Goal: Contribute content

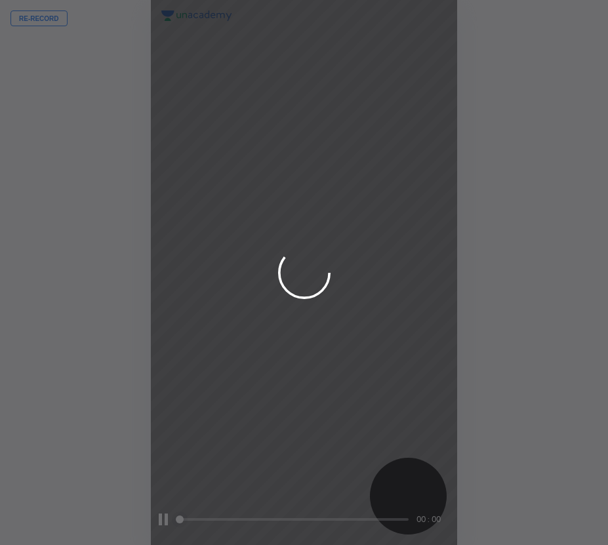
scroll to position [545, 398]
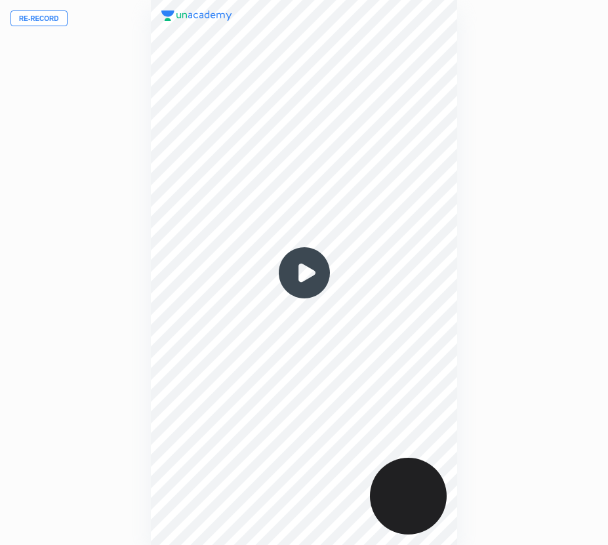
click at [49, 22] on button "Re-record" at bounding box center [38, 18] width 57 height 16
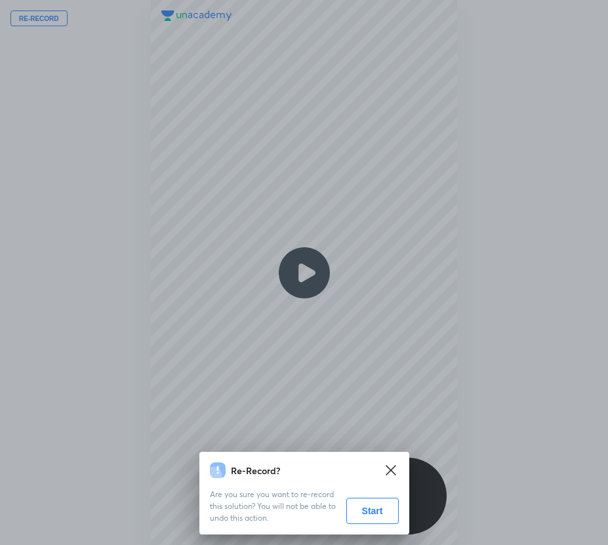
drag, startPoint x: 361, startPoint y: 508, endPoint x: 328, endPoint y: 509, distance: 32.8
click at [359, 508] on button "Start" at bounding box center [372, 511] width 52 height 26
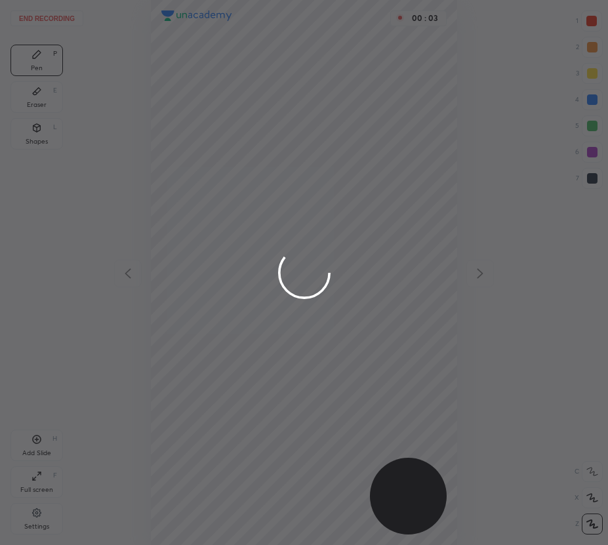
drag, startPoint x: 593, startPoint y: 45, endPoint x: 591, endPoint y: 126, distance: 80.6
click at [593, 47] on div at bounding box center [304, 272] width 608 height 545
click at [591, 179] on div at bounding box center [304, 272] width 608 height 545
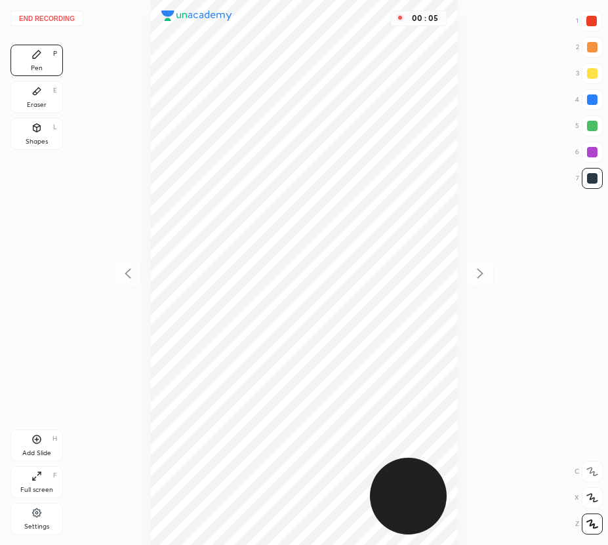
click at [592, 178] on div at bounding box center [592, 178] width 10 height 10
drag, startPoint x: 30, startPoint y: 443, endPoint x: 24, endPoint y: 459, distance: 17.6
click at [30, 443] on div "Add Slide H" at bounding box center [36, 444] width 52 height 31
click at [127, 272] on icon at bounding box center [128, 273] width 6 height 10
click at [486, 271] on icon at bounding box center [480, 273] width 16 height 16
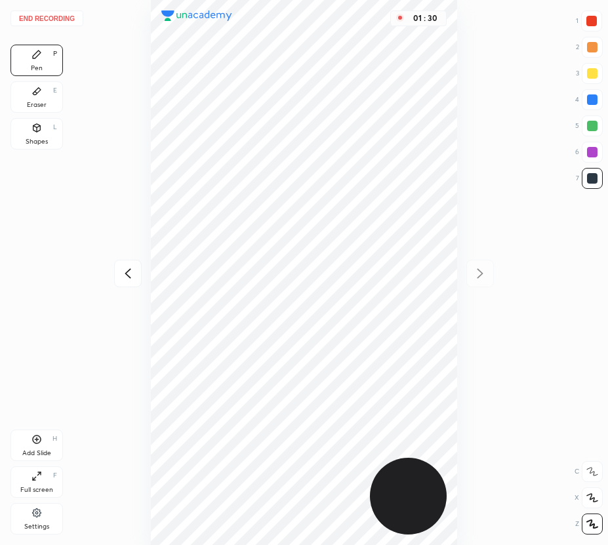
click at [118, 276] on div at bounding box center [128, 274] width 28 height 28
click at [477, 271] on icon at bounding box center [480, 273] width 16 height 16
click at [131, 277] on icon at bounding box center [128, 273] width 16 height 16
click at [478, 273] on icon at bounding box center [480, 273] width 16 height 16
click at [134, 266] on icon at bounding box center [128, 273] width 16 height 16
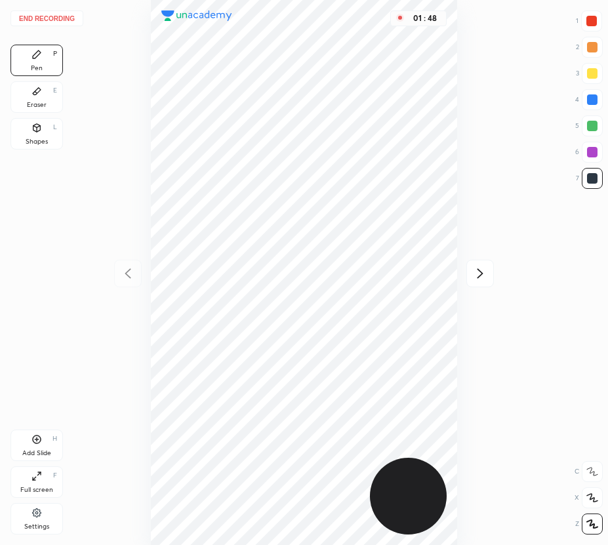
click at [480, 279] on icon at bounding box center [480, 273] width 16 height 16
click at [33, 444] on icon at bounding box center [36, 439] width 10 height 10
click at [127, 275] on icon at bounding box center [128, 273] width 6 height 10
click at [479, 268] on icon at bounding box center [480, 273] width 16 height 16
click at [127, 273] on icon at bounding box center [128, 273] width 6 height 10
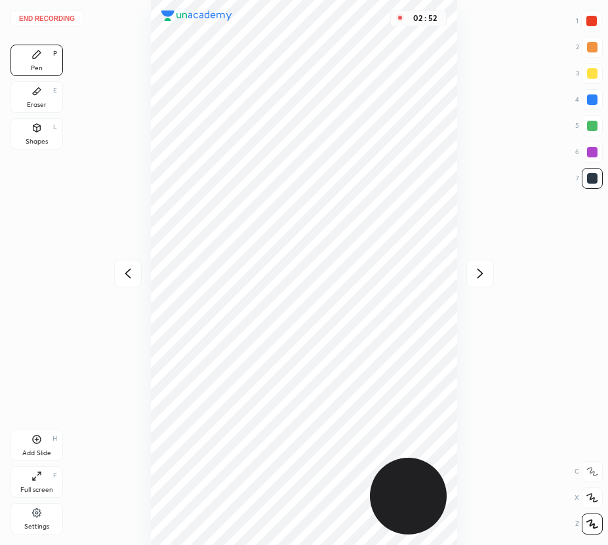
click at [473, 280] on icon at bounding box center [480, 273] width 16 height 16
drag, startPoint x: 120, startPoint y: 275, endPoint x: 118, endPoint y: 262, distance: 12.6
click at [121, 274] on icon at bounding box center [128, 273] width 16 height 16
click at [479, 274] on icon at bounding box center [480, 273] width 16 height 16
click at [131, 276] on icon at bounding box center [128, 273] width 16 height 16
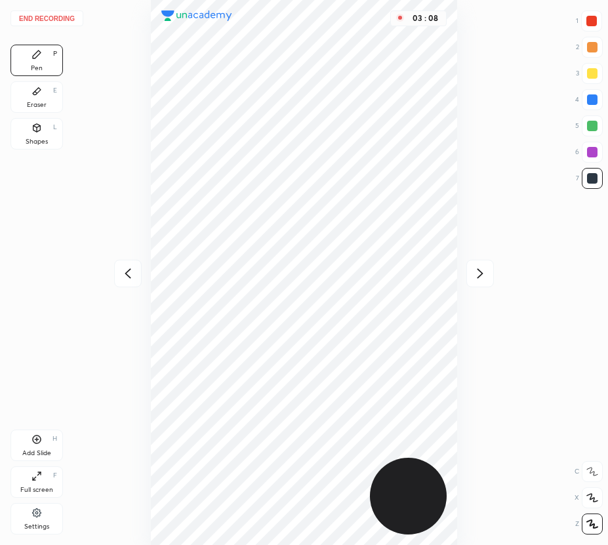
click at [482, 273] on icon at bounding box center [480, 273] width 6 height 10
click at [124, 267] on icon at bounding box center [128, 273] width 16 height 16
click at [476, 275] on icon at bounding box center [480, 273] width 16 height 16
click at [131, 266] on div at bounding box center [128, 274] width 28 height 28
click at [478, 273] on icon at bounding box center [480, 273] width 16 height 16
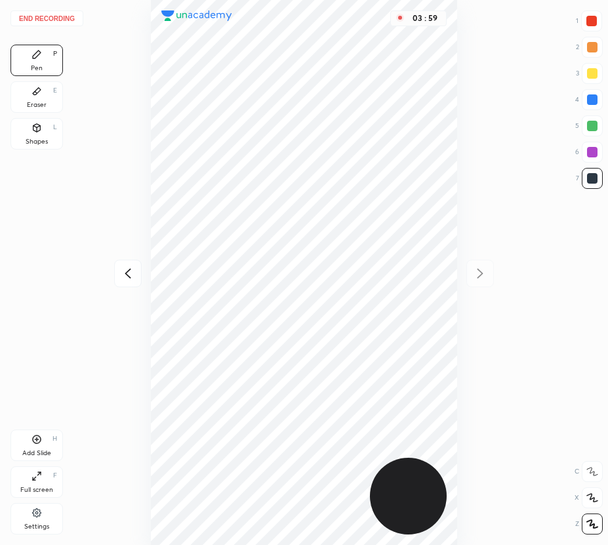
click at [50, 22] on button "End recording" at bounding box center [46, 18] width 73 height 16
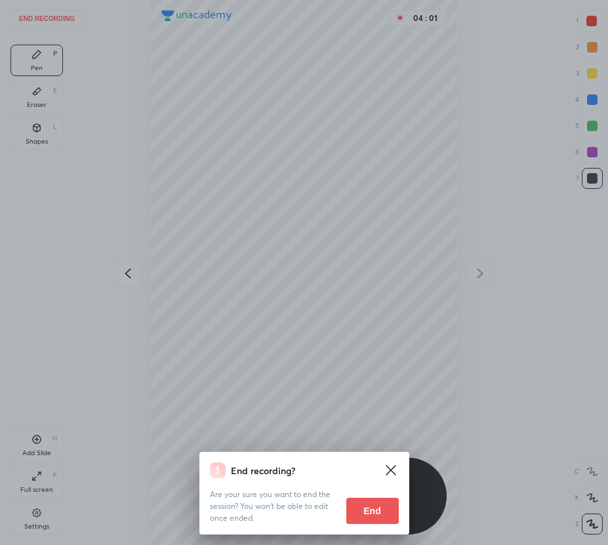
click at [374, 508] on button "End" at bounding box center [372, 511] width 52 height 26
